Goal: Task Accomplishment & Management: Manage account settings

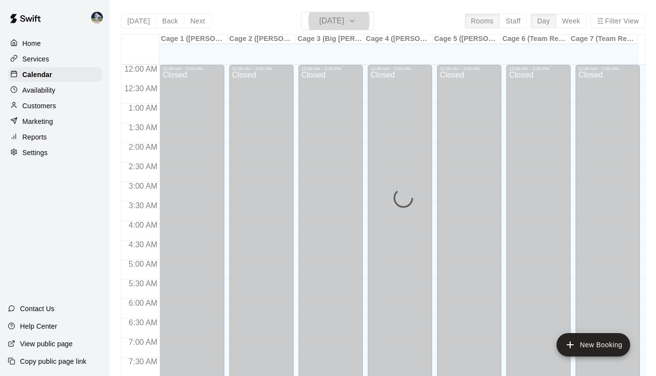
scroll to position [552, 0]
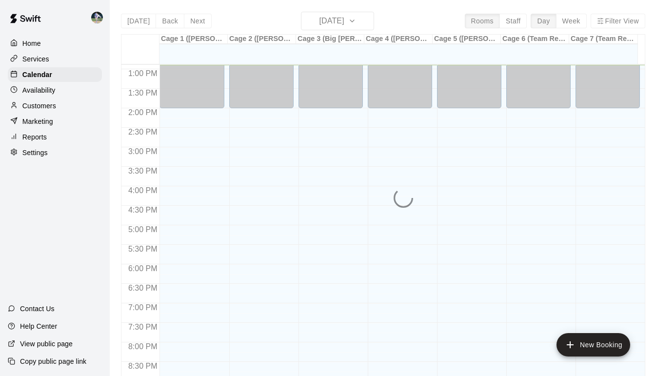
click at [366, 18] on div "[DATE] Back [DATE][DATE] Rooms Staff Day Week Filter View Cage 1 ([PERSON_NAME]…" at bounding box center [383, 200] width 524 height 376
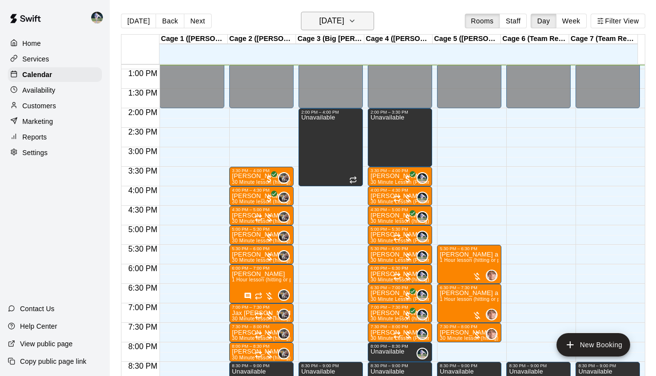
click at [356, 20] on icon "button" at bounding box center [352, 21] width 8 height 12
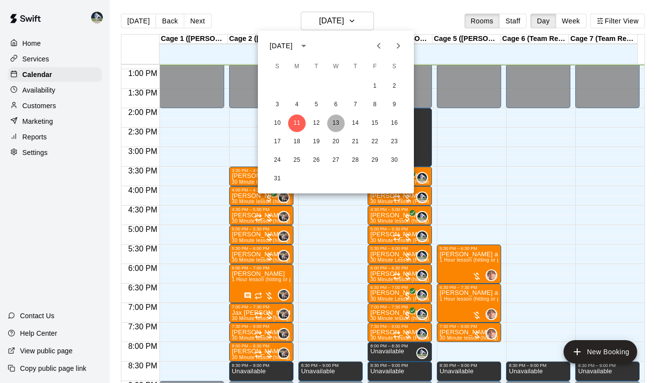
click at [338, 125] on button "13" at bounding box center [336, 124] width 18 height 18
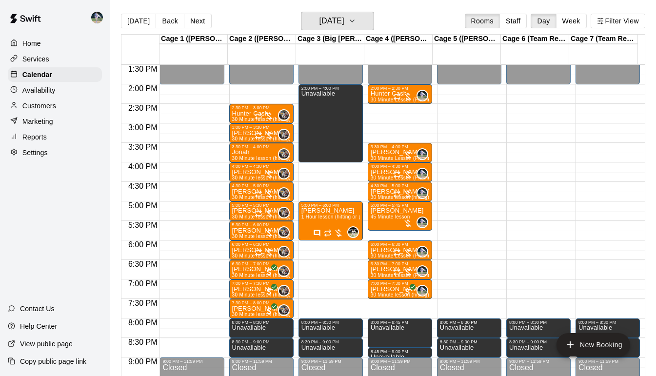
scroll to position [527, 0]
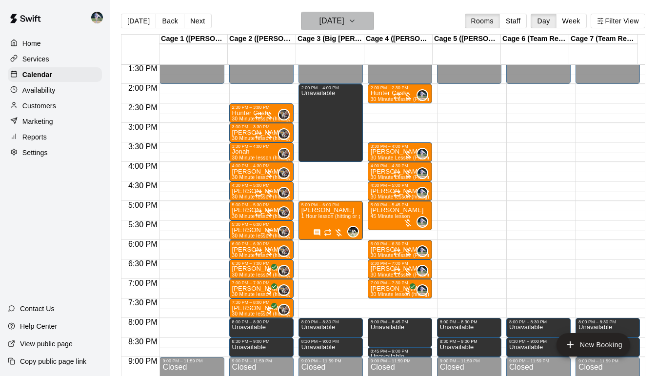
click at [356, 21] on icon "button" at bounding box center [352, 21] width 8 height 12
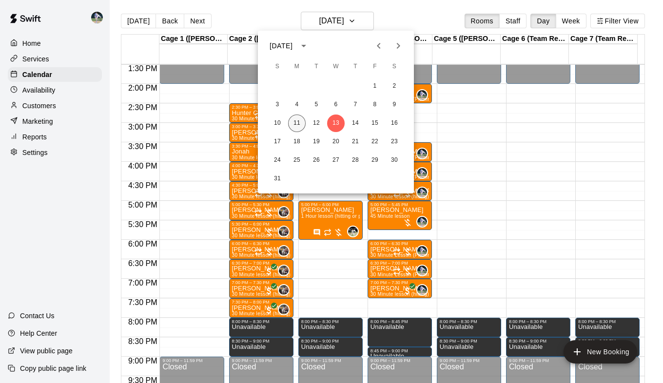
click at [296, 118] on button "11" at bounding box center [297, 124] width 18 height 18
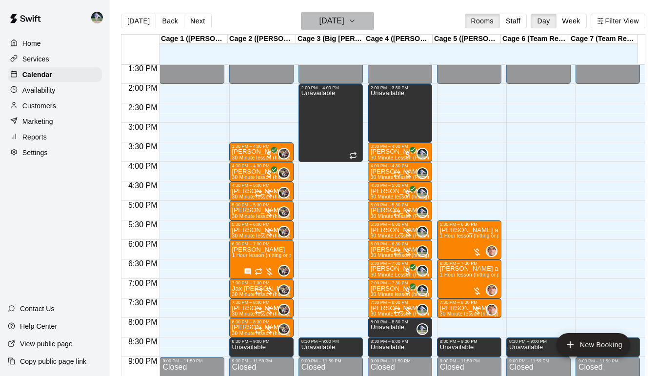
click at [356, 24] on icon "button" at bounding box center [352, 21] width 8 height 12
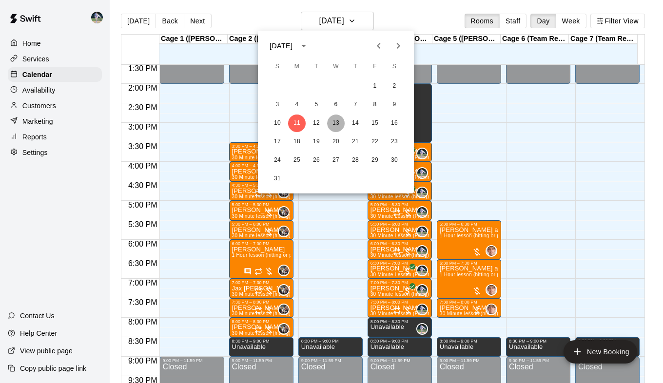
click at [332, 124] on button "13" at bounding box center [336, 124] width 18 height 18
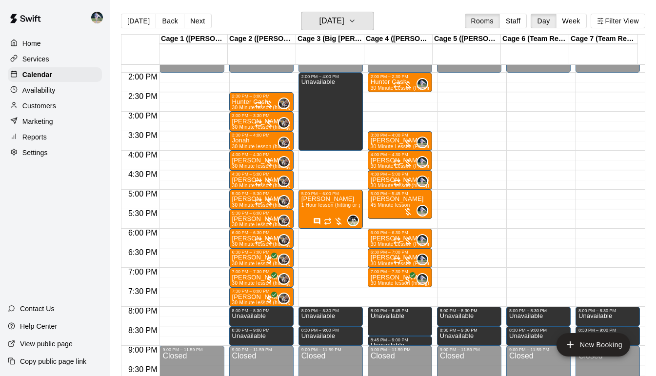
scroll to position [538, 0]
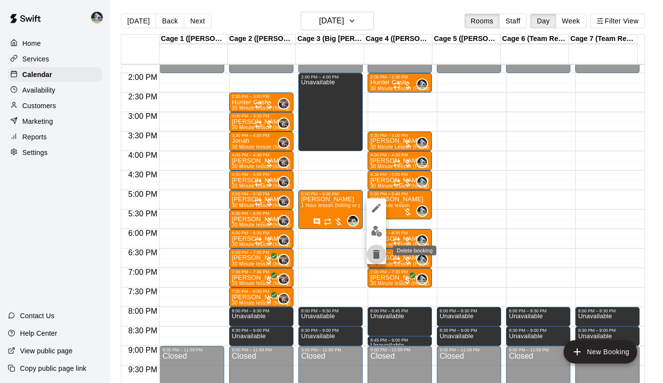
click at [376, 255] on icon "delete" at bounding box center [376, 254] width 7 height 9
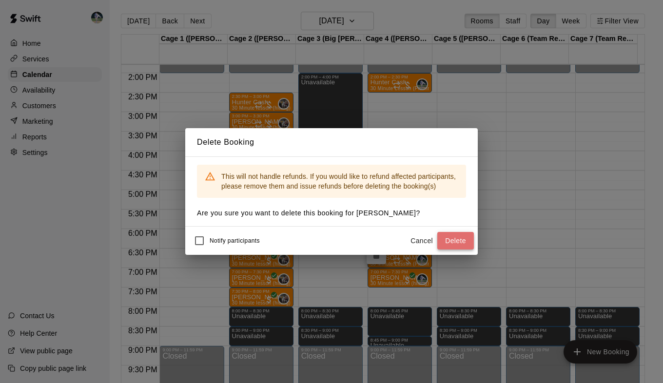
click at [459, 243] on button "Delete" at bounding box center [455, 241] width 37 height 18
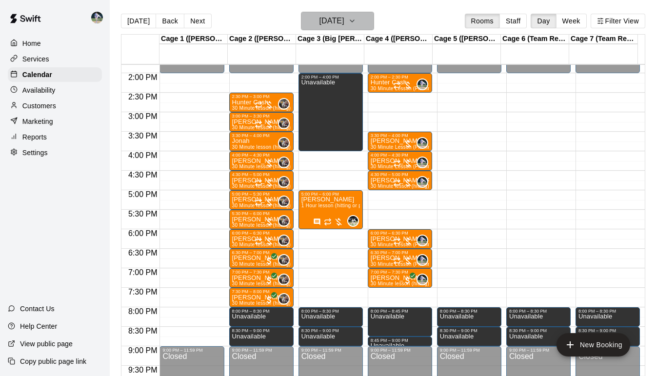
click at [354, 21] on icon "button" at bounding box center [352, 21] width 4 height 2
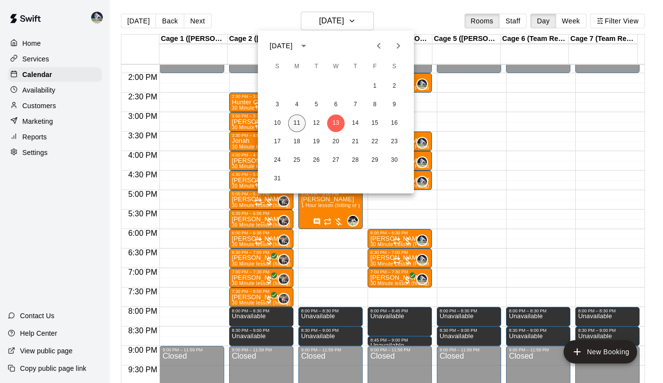
click at [300, 124] on button "11" at bounding box center [297, 124] width 18 height 18
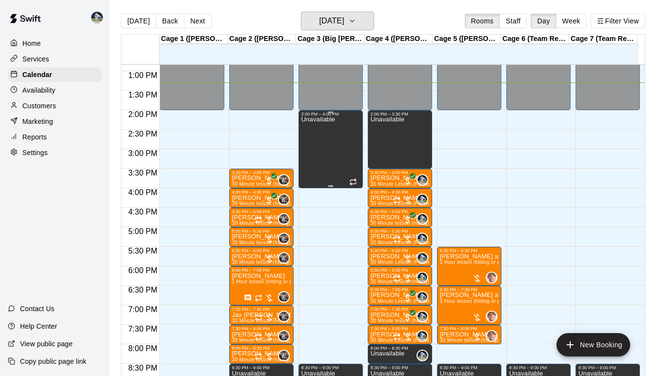
scroll to position [500, 0]
